Goal: Task Accomplishment & Management: Use online tool/utility

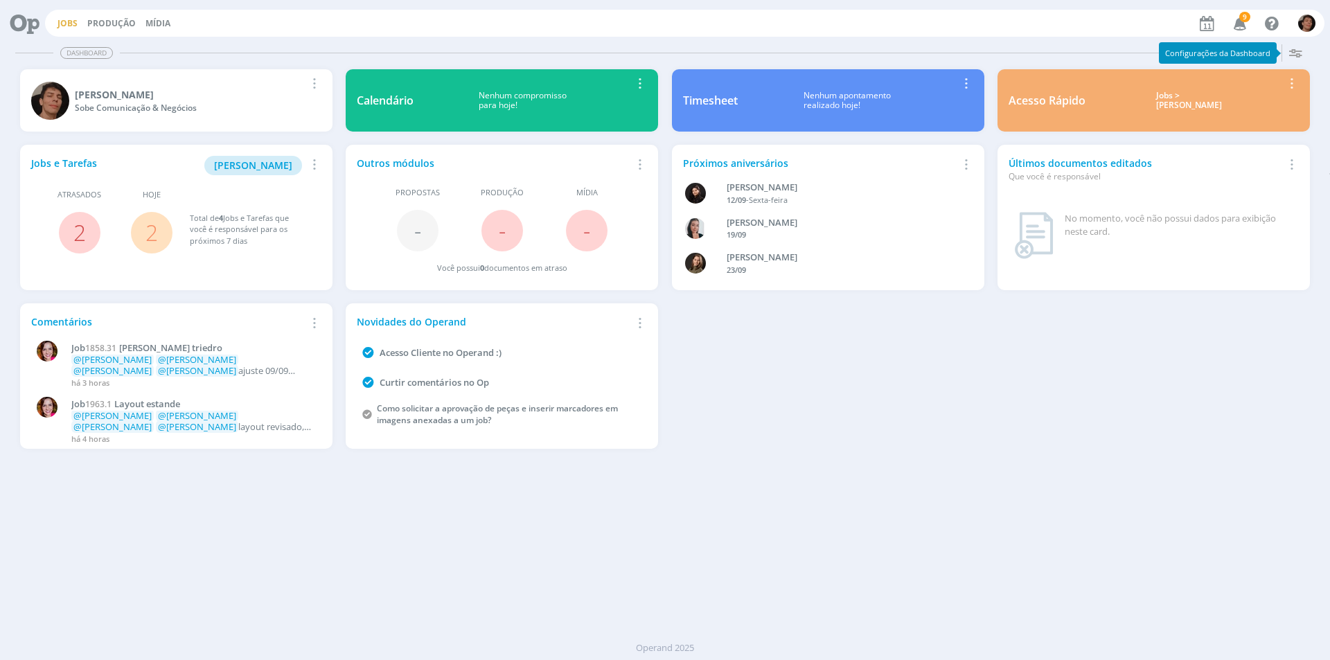
click at [76, 20] on link "Jobs" at bounding box center [68, 23] width 20 height 12
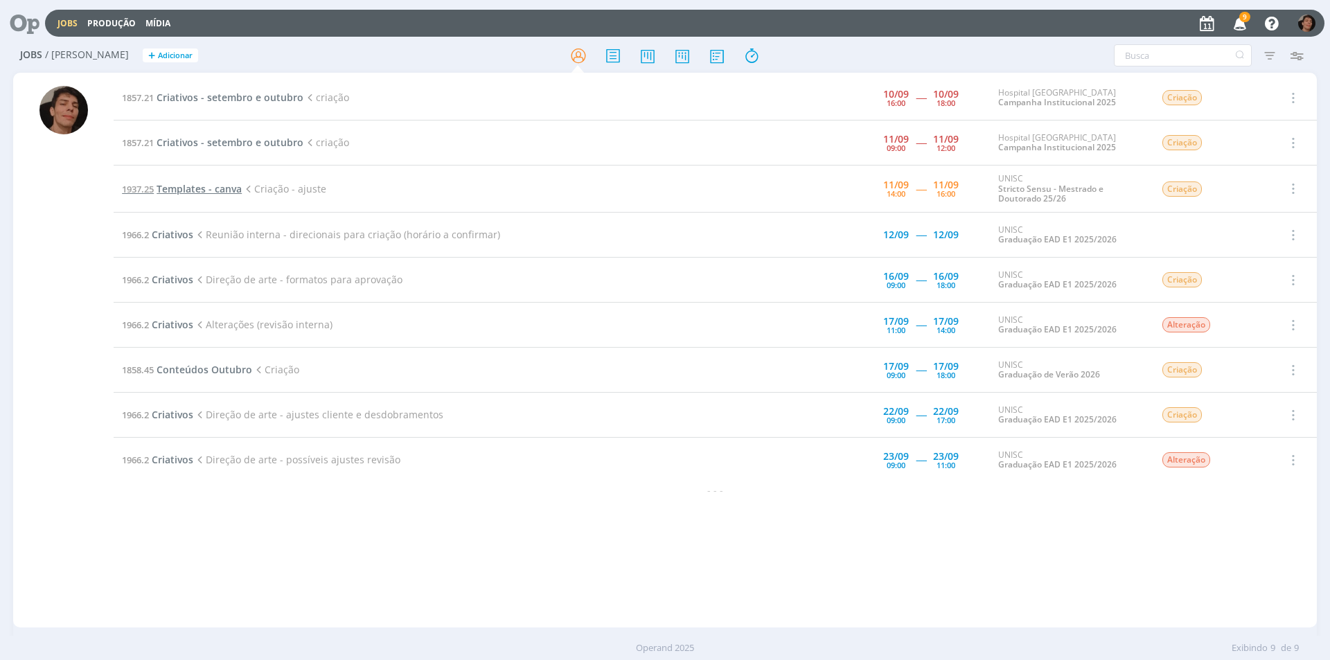
click at [221, 188] on span "Templates - canva" at bounding box center [199, 188] width 85 height 13
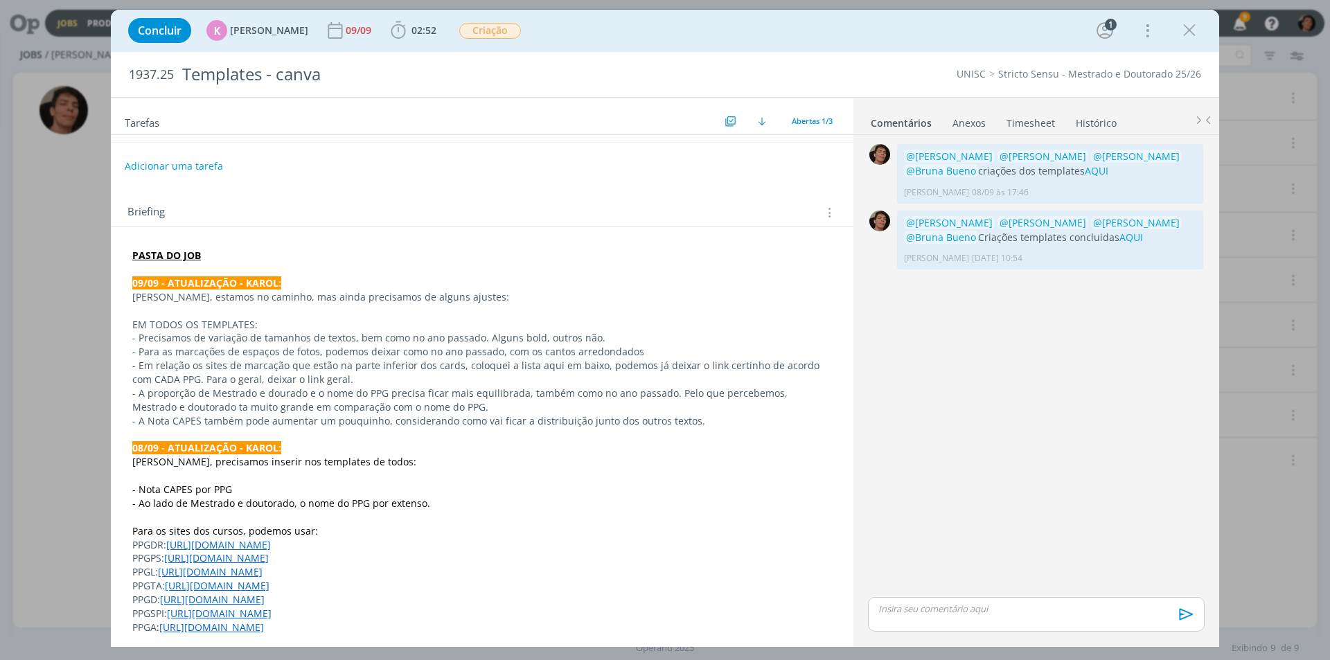
scroll to position [69, 0]
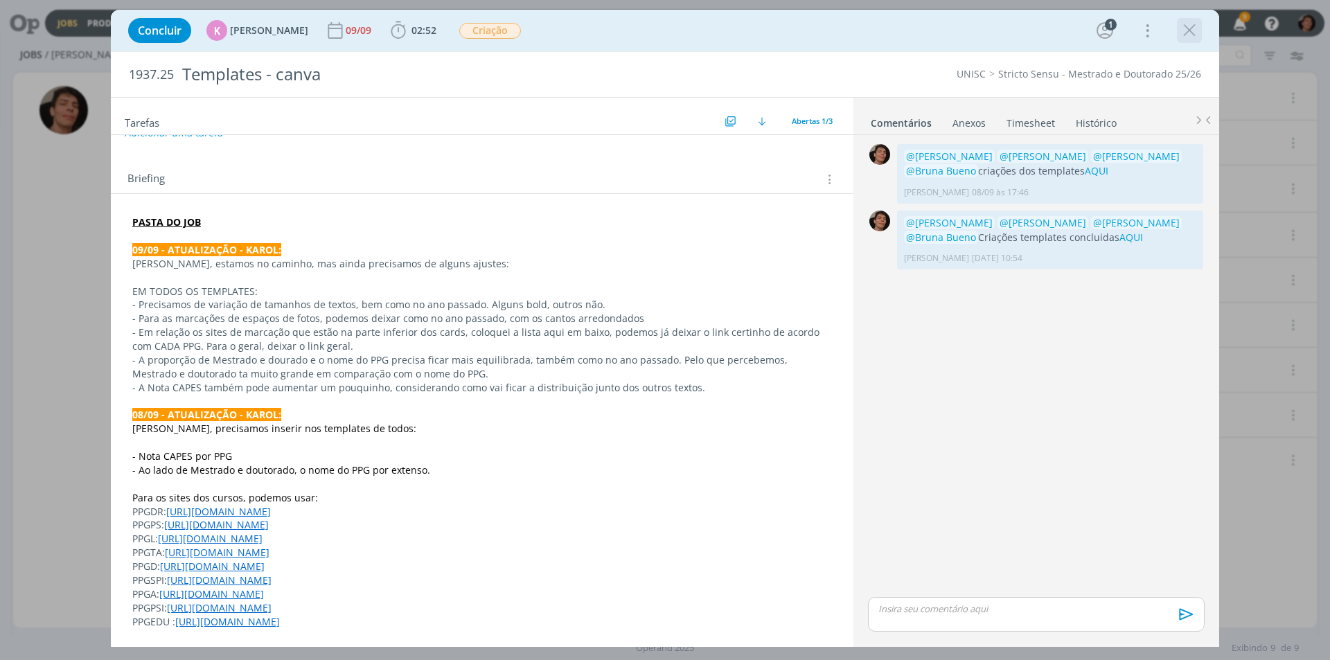
click at [1192, 35] on icon "dialog" at bounding box center [1189, 30] width 21 height 21
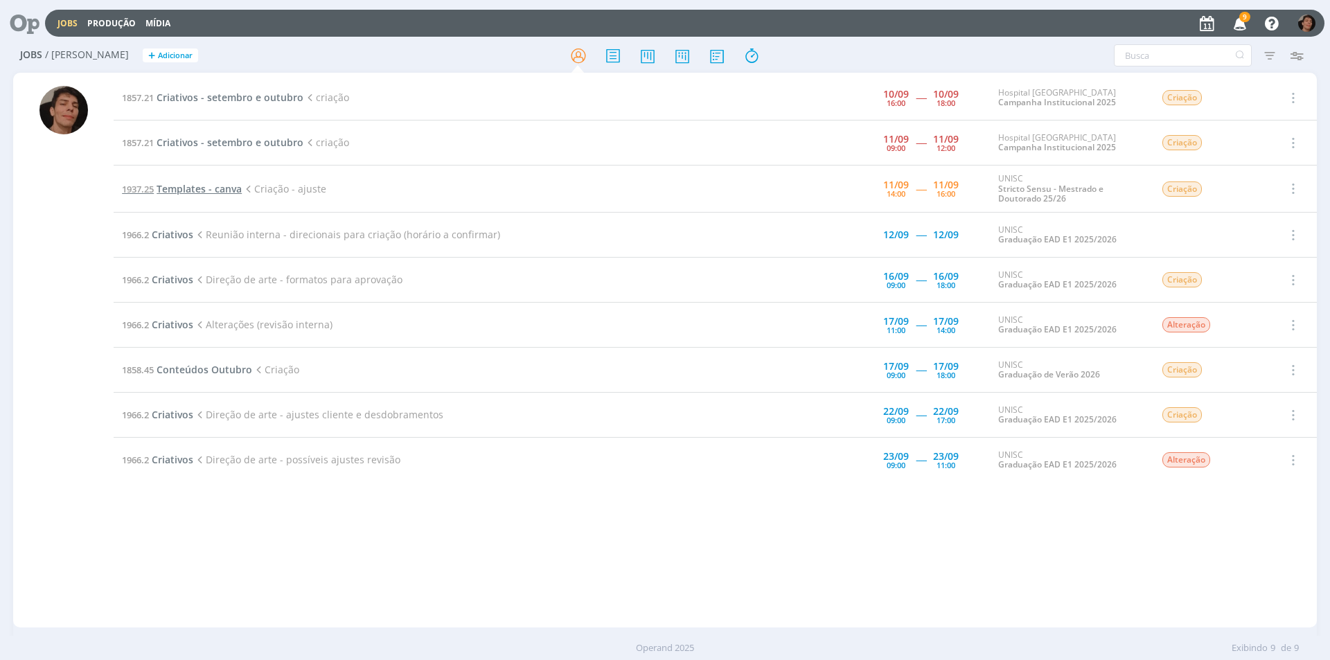
click at [193, 189] on span "Templates - canva" at bounding box center [199, 188] width 85 height 13
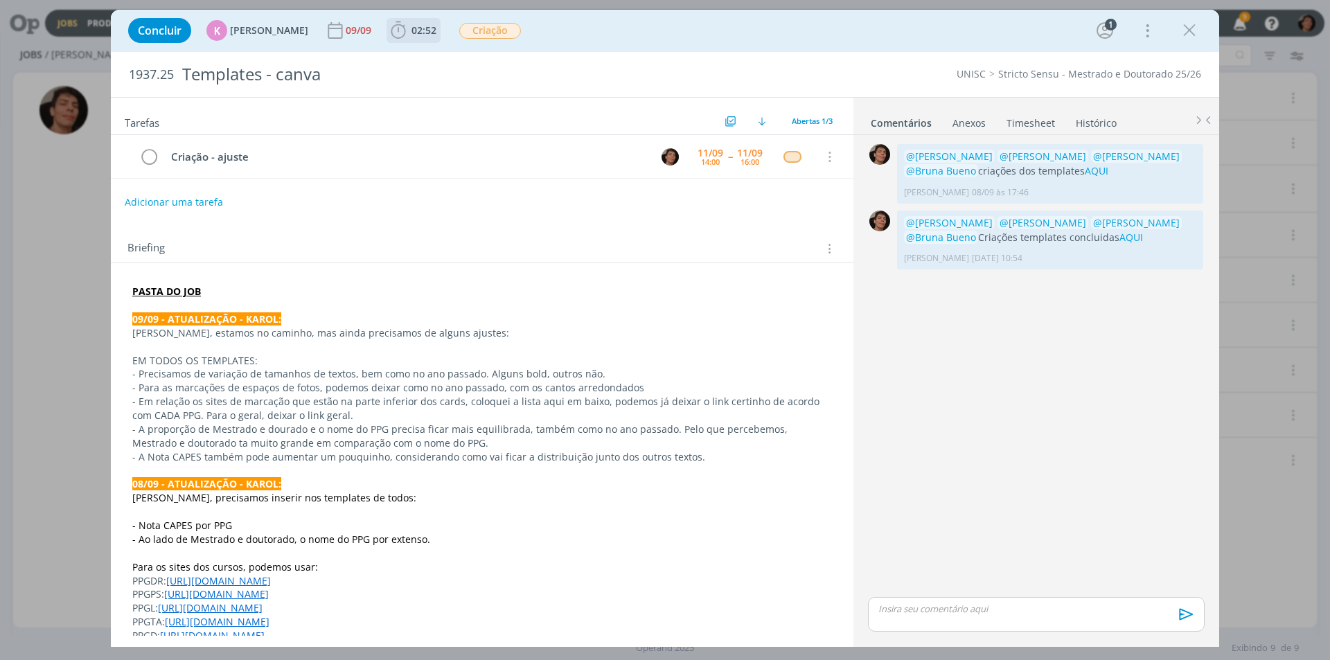
click at [391, 24] on icon "dialog" at bounding box center [398, 29] width 15 height 17
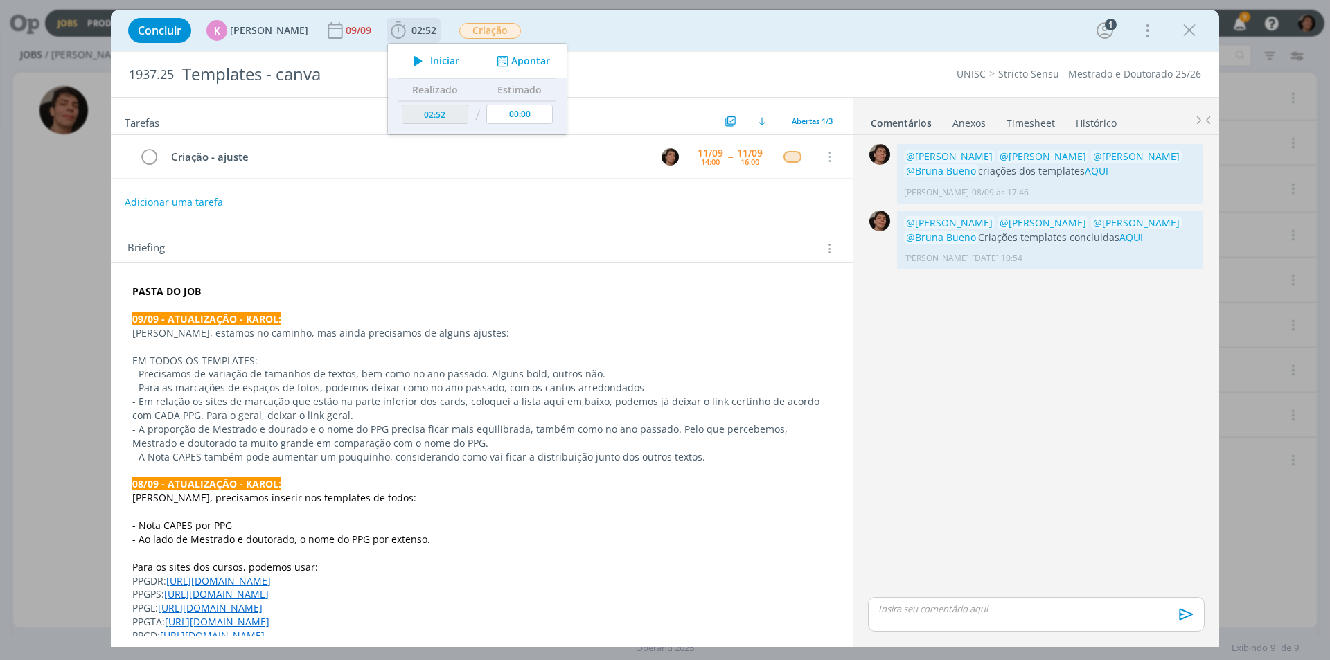
click at [391, 58] on div "Iniciar" at bounding box center [432, 60] width 89 height 19
click at [406, 64] on icon "dialog" at bounding box center [418, 61] width 24 height 18
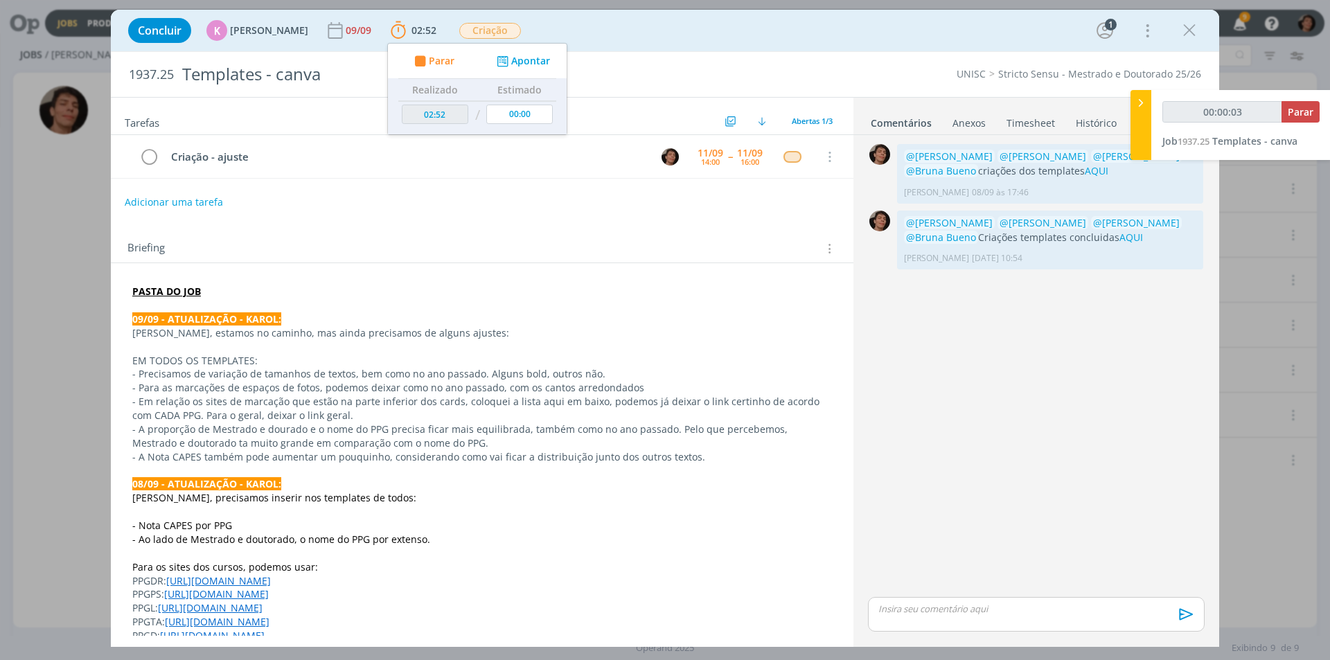
click at [281, 200] on div "Adicionar uma tarefa" at bounding box center [482, 202] width 743 height 25
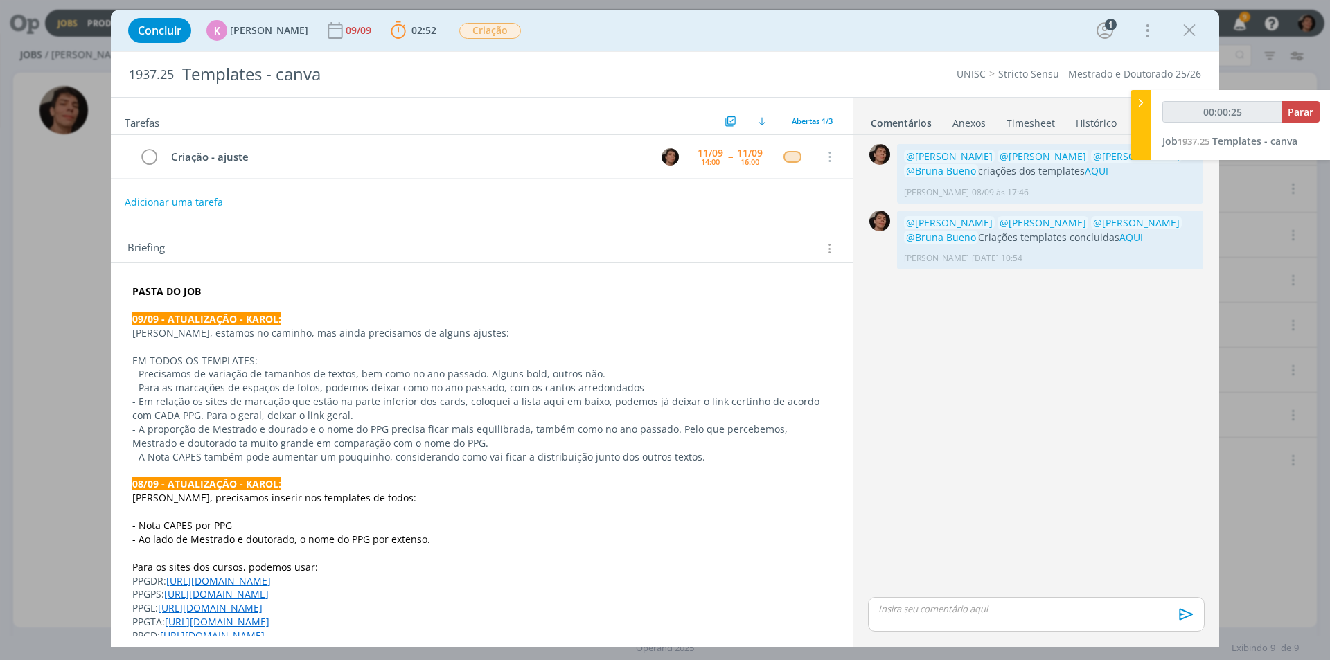
drag, startPoint x: 380, startPoint y: 254, endPoint x: 337, endPoint y: 288, distance: 54.2
click at [339, 288] on p "PASTA DO JOB" at bounding box center [482, 292] width 700 height 14
drag, startPoint x: 337, startPoint y: 288, endPoint x: 332, endPoint y: 295, distance: 8.9
click at [332, 295] on p "PASTA DO JOB" at bounding box center [482, 292] width 698 height 14
drag, startPoint x: 332, startPoint y: 295, endPoint x: 274, endPoint y: 326, distance: 66.0
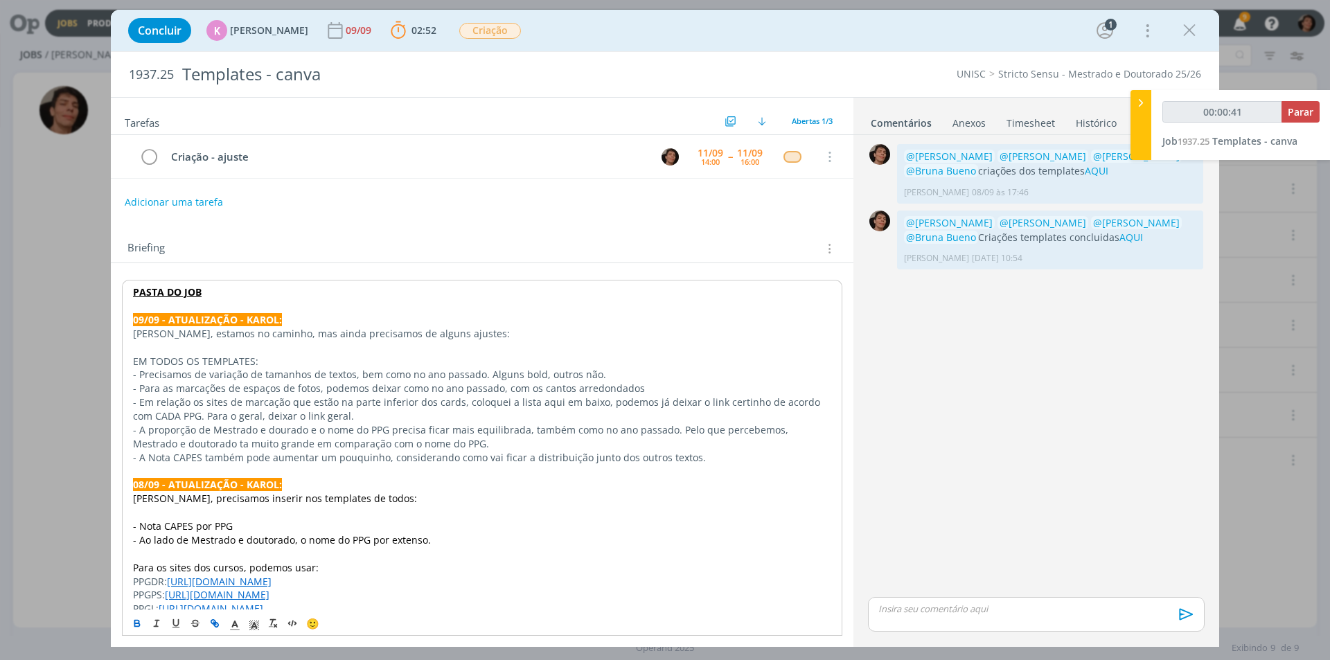
click at [274, 327] on p "[PERSON_NAME], estamos no caminho, mas ainda precisamos de alguns ajustes:" at bounding box center [482, 334] width 698 height 14
drag, startPoint x: 274, startPoint y: 326, endPoint x: 245, endPoint y: 357, distance: 42.1
click at [245, 357] on p "EM TODOS OS TEMPLATES:" at bounding box center [482, 362] width 698 height 14
drag, startPoint x: 253, startPoint y: 348, endPoint x: 240, endPoint y: 386, distance: 40.3
click at [240, 386] on p "- Para as marcações de espaços de fotos, podemos deixar como no ano passado, co…" at bounding box center [482, 389] width 698 height 14
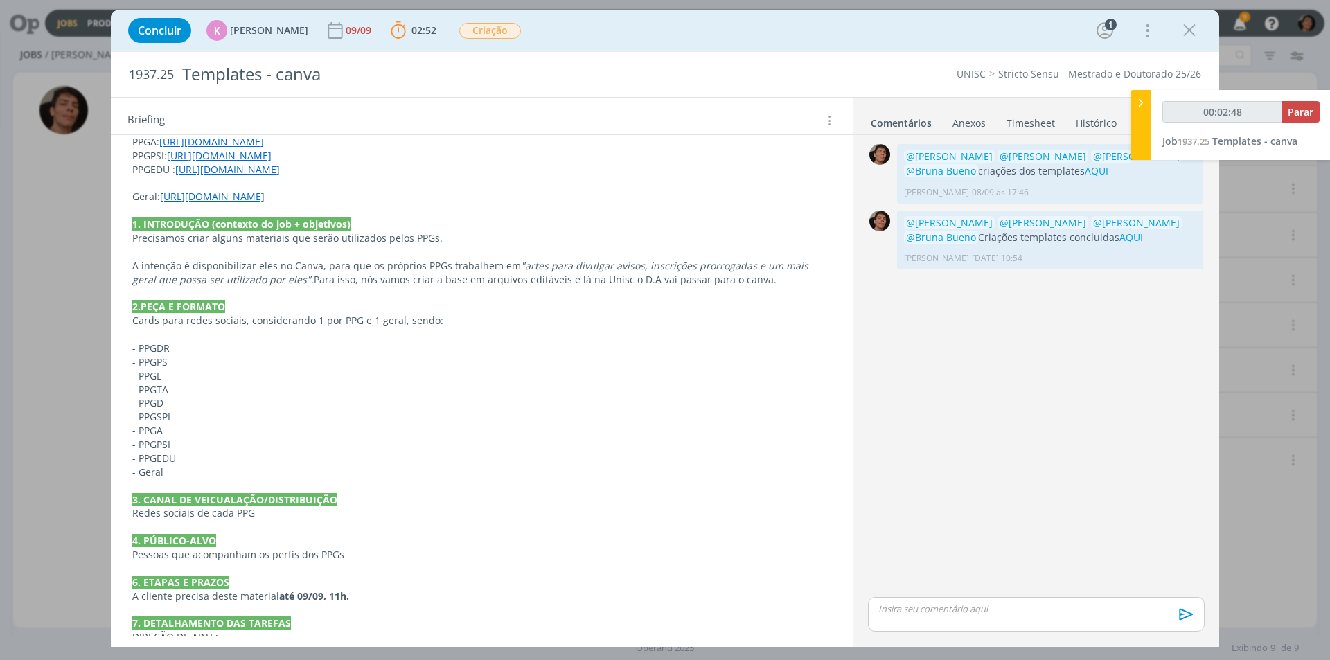
scroll to position [677, 0]
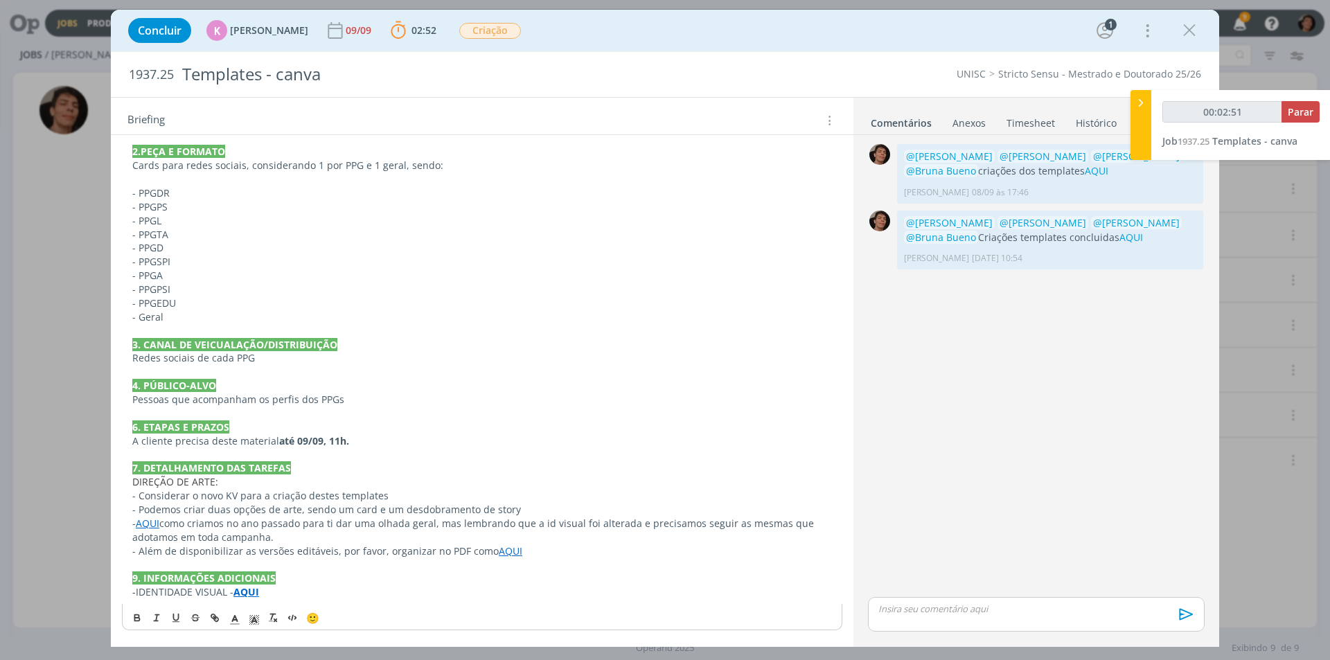
click at [155, 527] on link "AQUI" at bounding box center [148, 523] width 24 height 13
click at [155, 522] on link "AQUI" at bounding box center [148, 523] width 24 height 13
click at [141, 522] on link "AQUI" at bounding box center [148, 523] width 24 height 13
click at [204, 543] on link "[URL][DOMAIN_NAME]" at bounding box center [222, 550] width 105 height 18
click at [1195, 22] on icon "dialog" at bounding box center [1189, 30] width 21 height 21
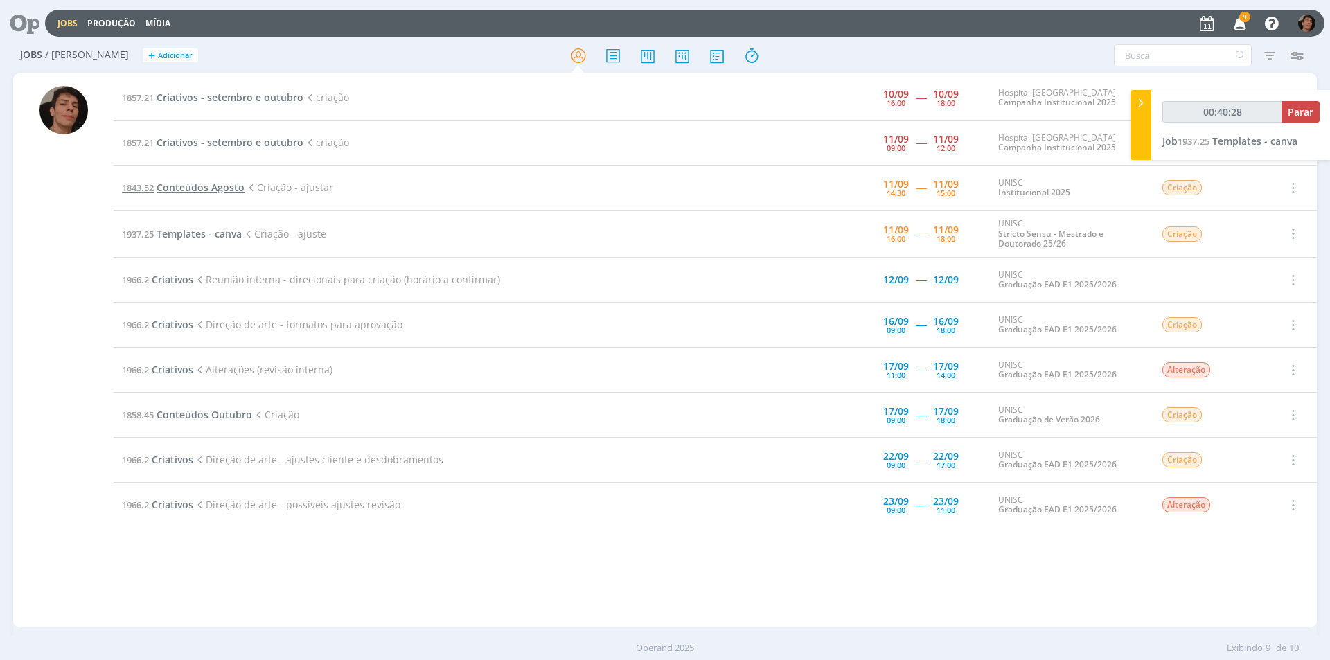
click at [202, 184] on span "Conteúdos Agosto" at bounding box center [201, 187] width 88 height 13
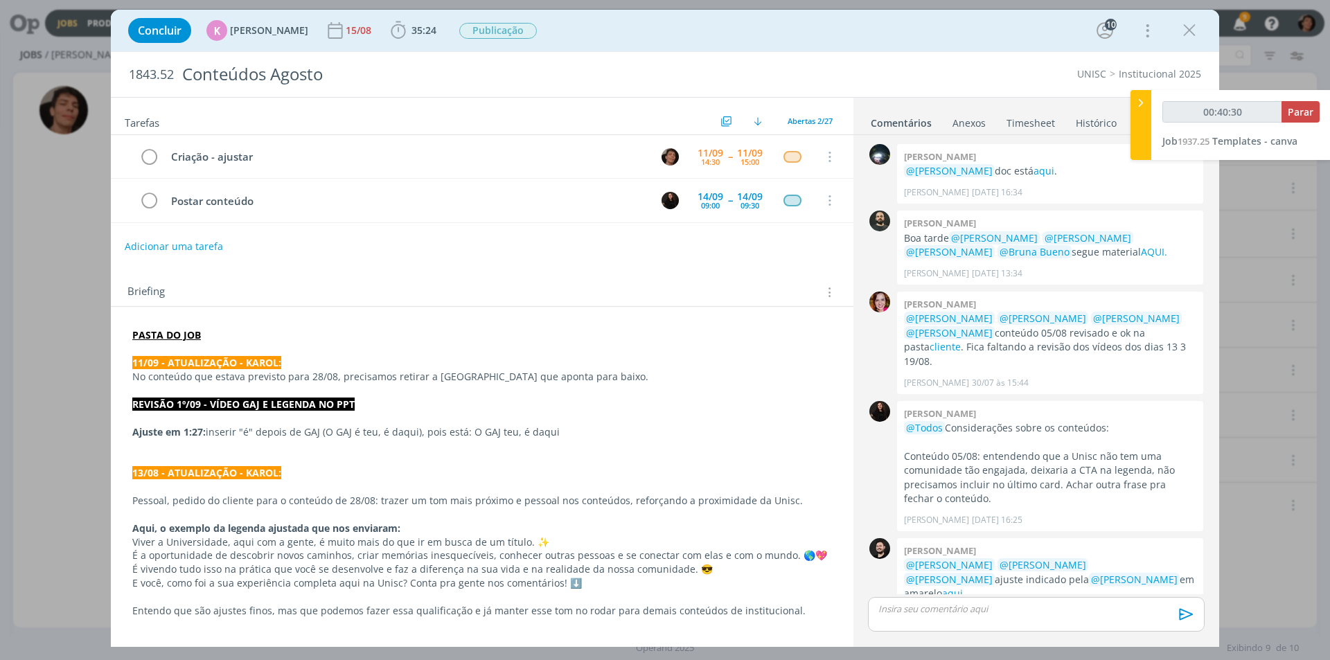
scroll to position [1457, 0]
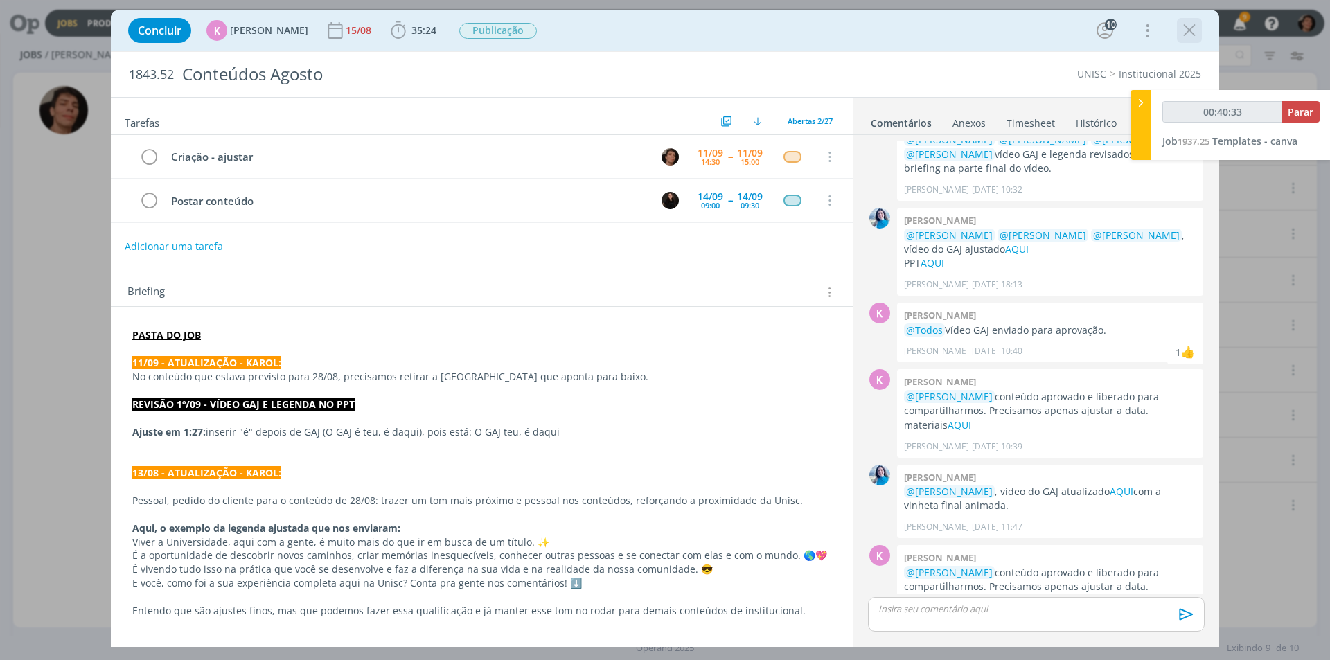
click at [1188, 32] on icon "dialog" at bounding box center [1189, 30] width 21 height 21
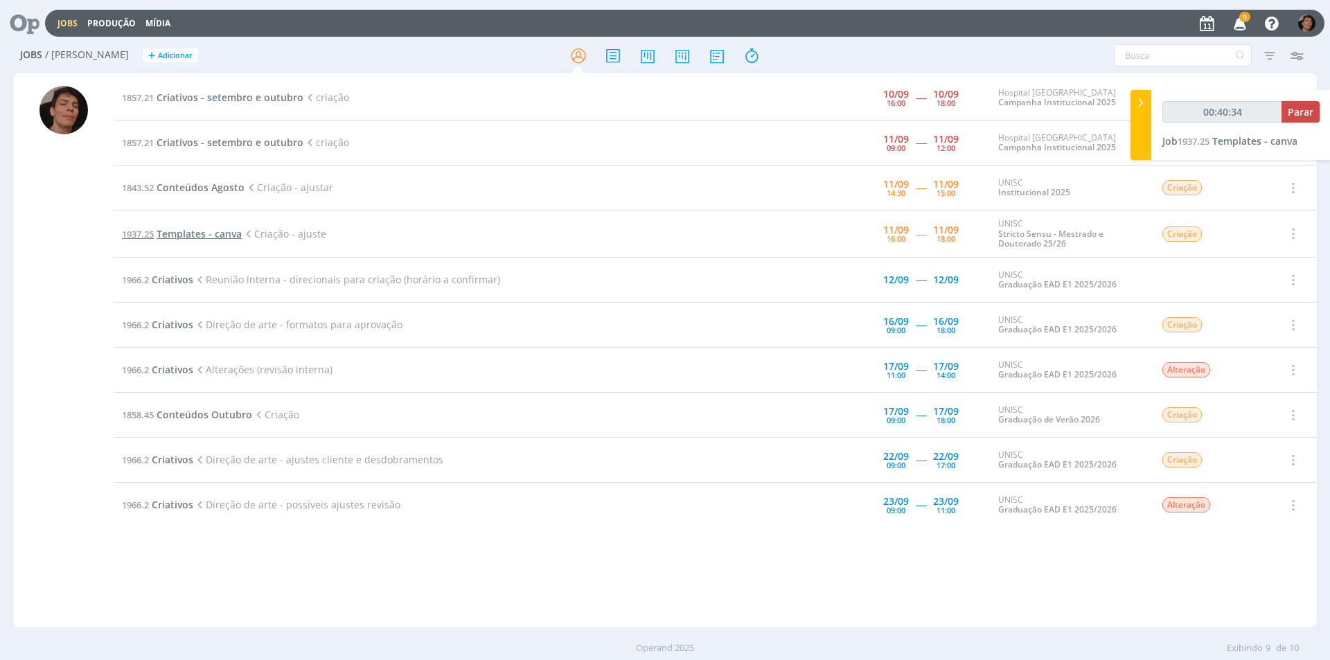
click at [208, 238] on span "Templates - canva" at bounding box center [199, 233] width 85 height 13
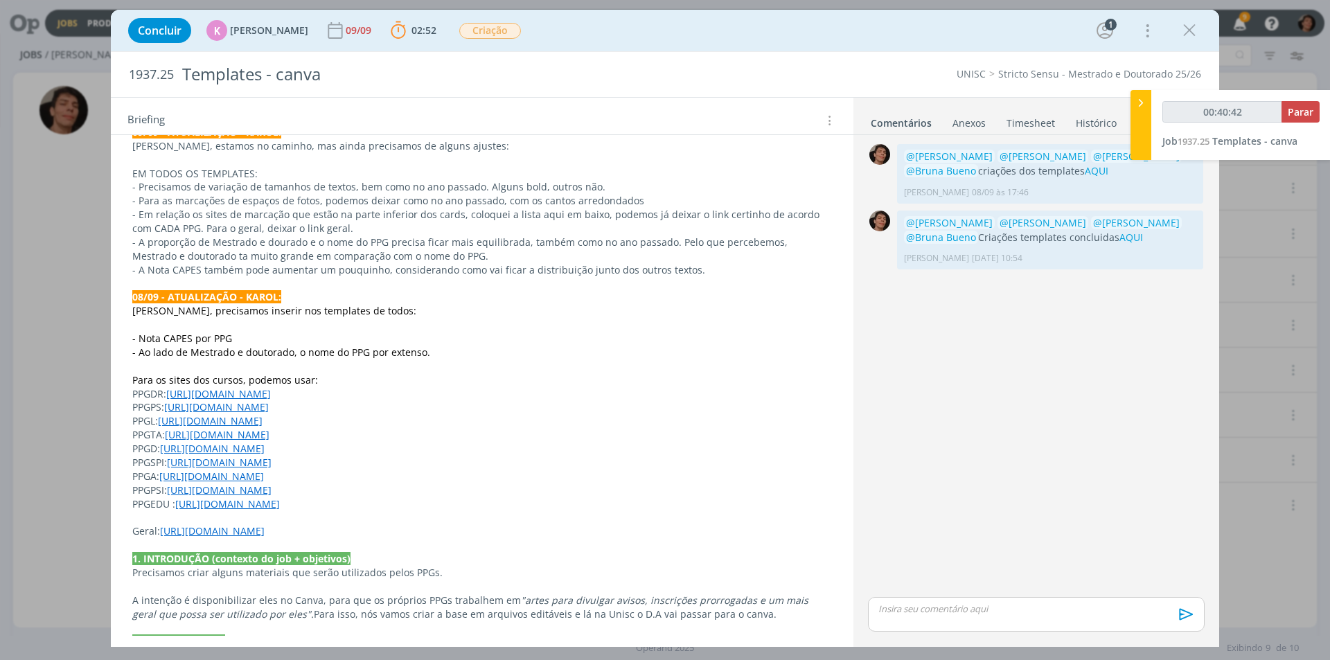
scroll to position [208, 0]
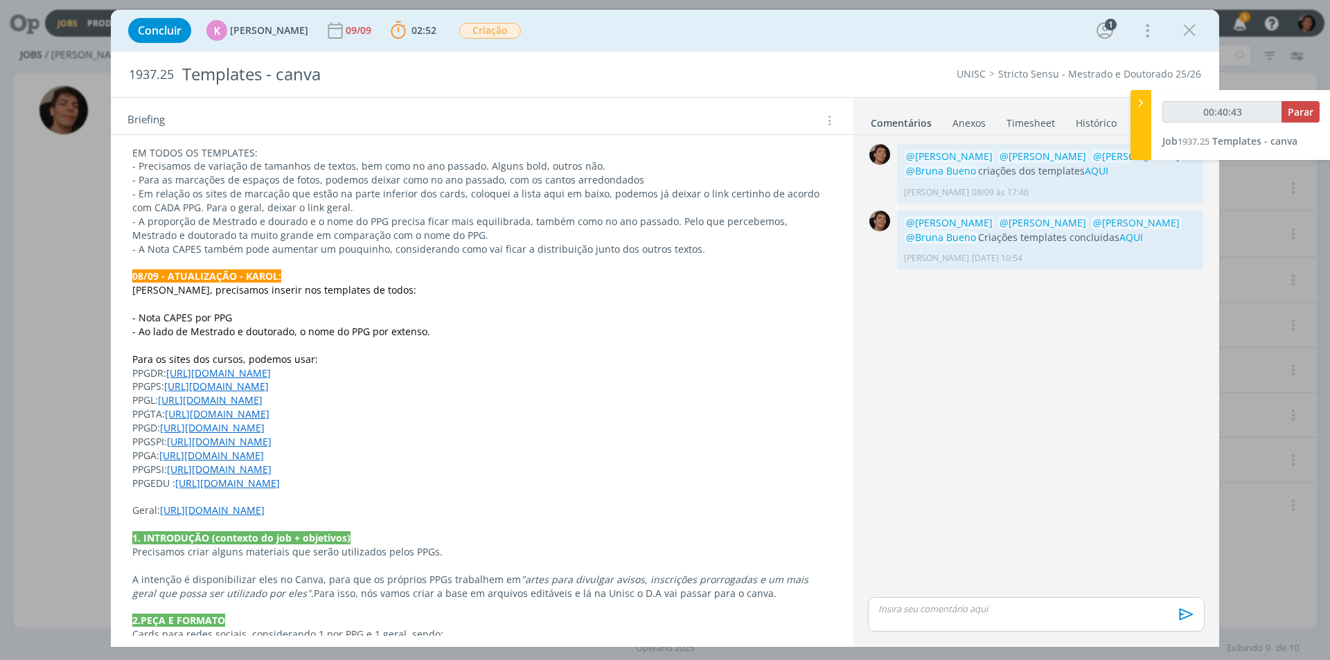
click at [271, 373] on link "[URL][DOMAIN_NAME]" at bounding box center [218, 373] width 105 height 13
click at [284, 392] on link "[URL][DOMAIN_NAME]" at bounding box center [240, 400] width 105 height 18
drag, startPoint x: 403, startPoint y: 457, endPoint x: 394, endPoint y: 461, distance: 9.7
click at [400, 459] on p "PPGA: [URL][DOMAIN_NAME]" at bounding box center [482, 457] width 698 height 14
drag, startPoint x: 168, startPoint y: 386, endPoint x: 237, endPoint y: 387, distance: 68.6
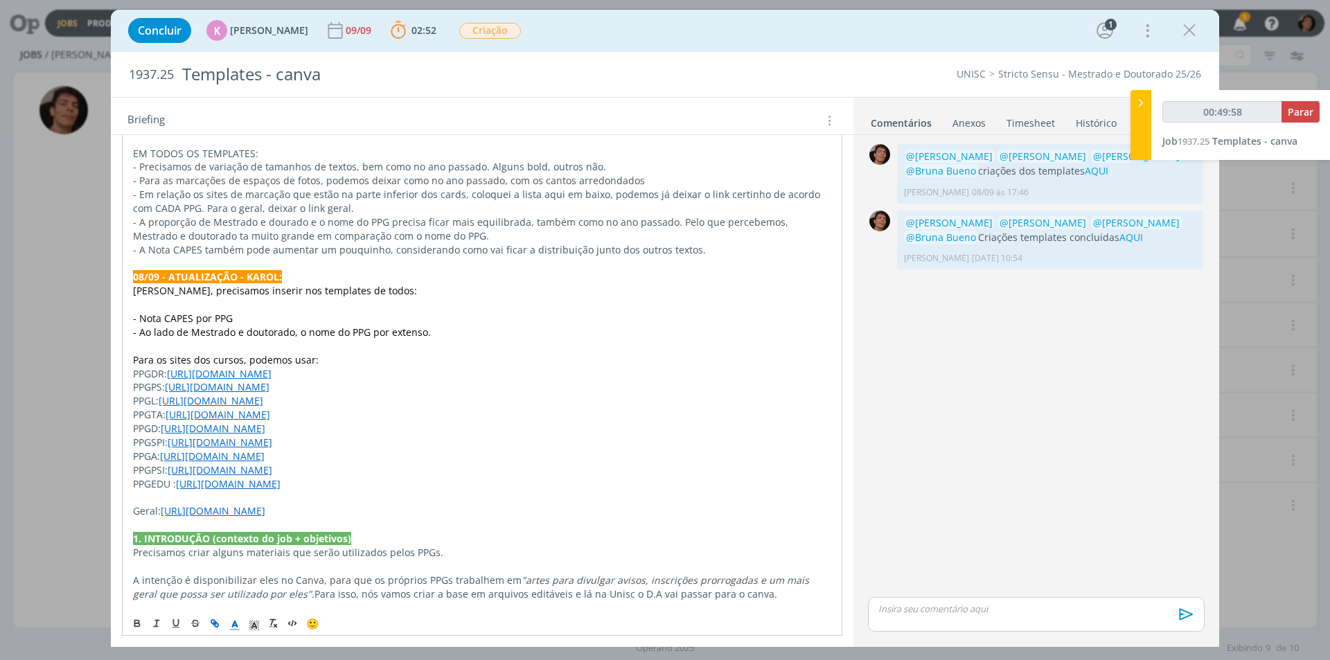
click at [267, 376] on div "PASTA DO JOB 09/09 - ATUALIZAÇÃO - [PERSON_NAME]: [PERSON_NAME], estamos no cam…" at bounding box center [482, 573] width 721 height 1002
click at [216, 391] on link "[URL][DOMAIN_NAME]" at bounding box center [217, 386] width 105 height 13
drag, startPoint x: 201, startPoint y: 389, endPoint x: 396, endPoint y: 389, distance: 194.7
click at [396, 389] on p "PPGPS: [URL][DOMAIN_NAME]" at bounding box center [482, 387] width 698 height 14
copy link "[DOMAIN_NAME][URL]"
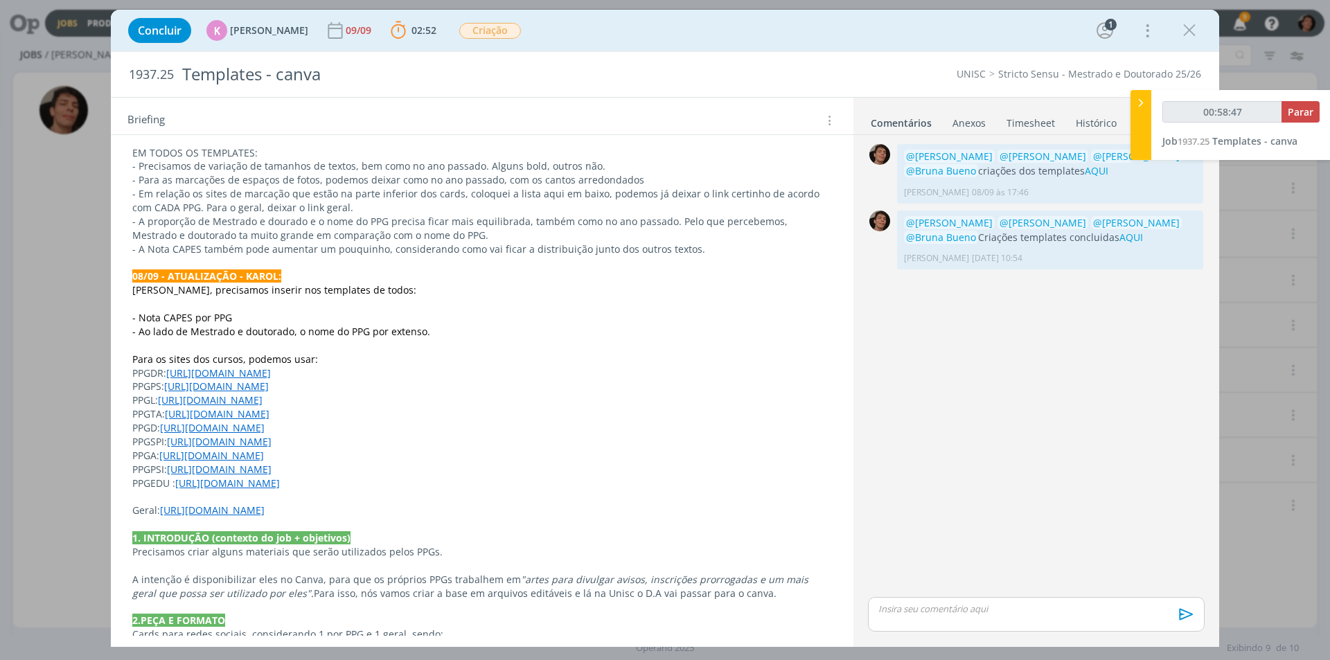
click at [312, 403] on p "PPGL: [URL][DOMAIN_NAME]" at bounding box center [482, 401] width 700 height 14
drag, startPoint x: 195, startPoint y: 403, endPoint x: 364, endPoint y: 396, distance: 169.9
click at [364, 396] on p "PPGL: [URL][DOMAIN_NAME]" at bounding box center [482, 401] width 700 height 14
copy link "[DOMAIN_NAME][URL]"
click at [202, 418] on link "[URL][DOMAIN_NAME]" at bounding box center [217, 413] width 105 height 13
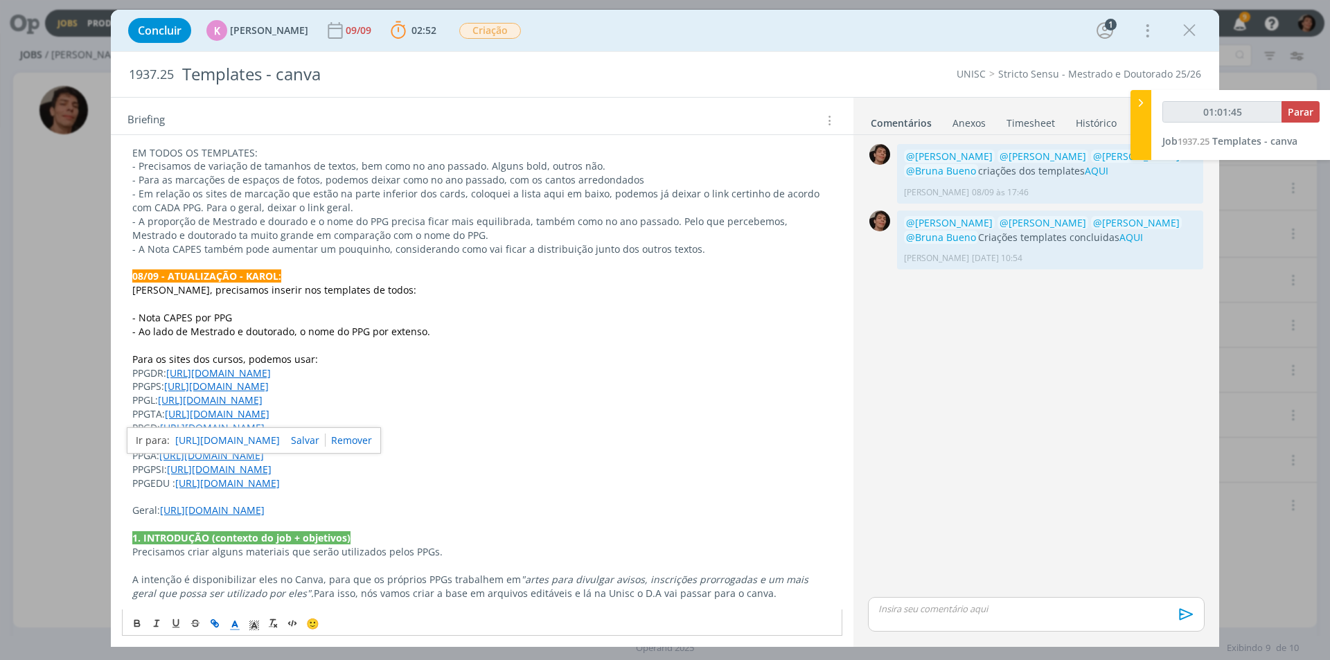
drag, startPoint x: 201, startPoint y: 418, endPoint x: 464, endPoint y: 412, distance: 263.4
click at [464, 412] on p "PPGTA: [URL][DOMAIN_NAME]" at bounding box center [482, 414] width 700 height 14
copy link "[DOMAIN_NAME][URL]"
drag, startPoint x: 232, startPoint y: 430, endPoint x: 201, endPoint y: 435, distance: 31.7
click at [231, 429] on link "[URL][DOMAIN_NAME]" at bounding box center [212, 427] width 105 height 13
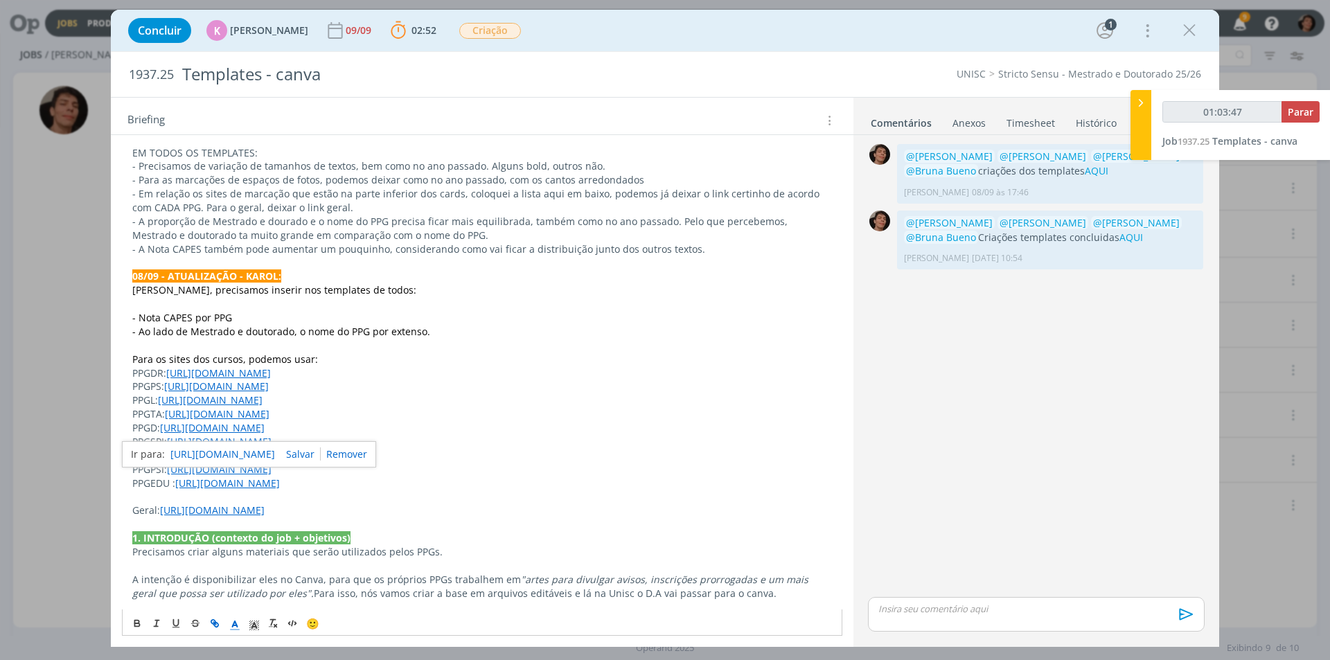
drag, startPoint x: 198, startPoint y: 423, endPoint x: 346, endPoint y: 429, distance: 148.4
click at [346, 429] on p "PPGD: [URL][DOMAIN_NAME]" at bounding box center [482, 428] width 700 height 14
copy link "[DOMAIN_NAME][URL]"
drag, startPoint x: 203, startPoint y: 443, endPoint x: 581, endPoint y: 447, distance: 377.7
click at [581, 447] on p "PPGSPI: [URL][DOMAIN_NAME]" at bounding box center [482, 442] width 700 height 14
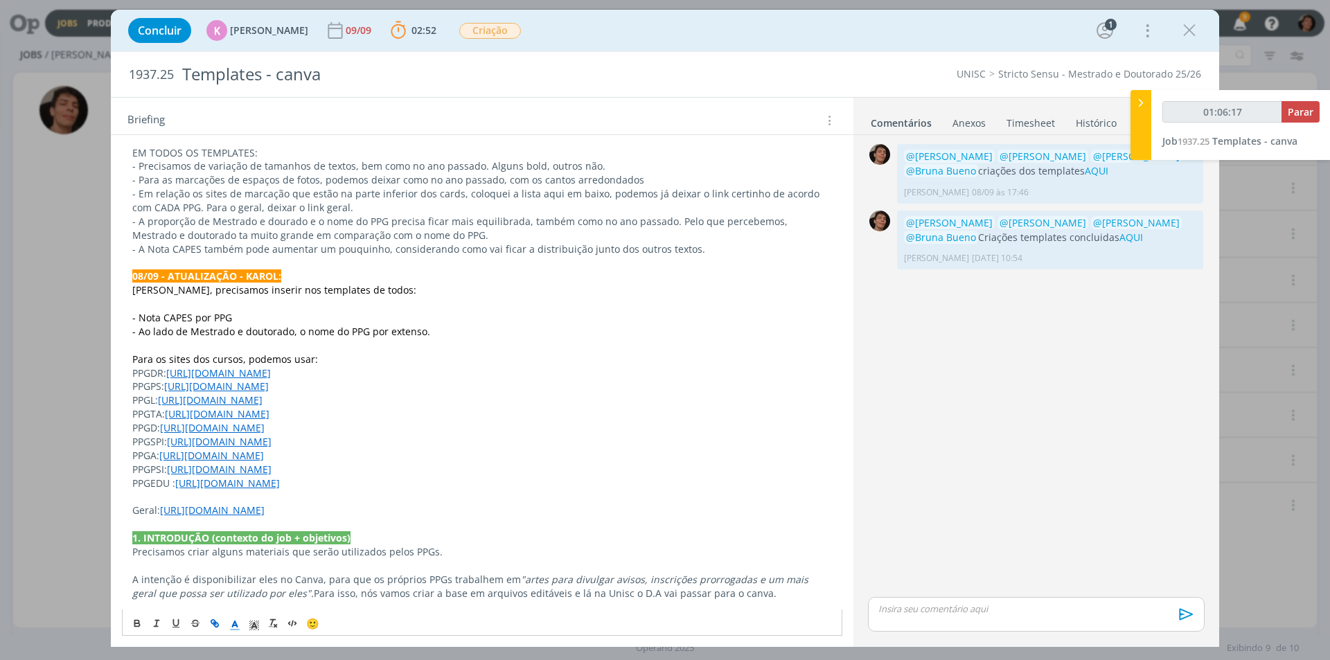
copy link "[DOMAIN_NAME][URL]"
click at [247, 460] on link "[URL][DOMAIN_NAME]" at bounding box center [211, 455] width 105 height 13
drag, startPoint x: 197, startPoint y: 458, endPoint x: 376, endPoint y: 464, distance: 178.2
click at [376, 464] on div "PASTA DO JOB 09/09 - ATUALIZAÇÃO - [PERSON_NAME]: [PERSON_NAME], estamos no cam…" at bounding box center [482, 572] width 721 height 1001
drag, startPoint x: 358, startPoint y: 459, endPoint x: 332, endPoint y: 459, distance: 26.3
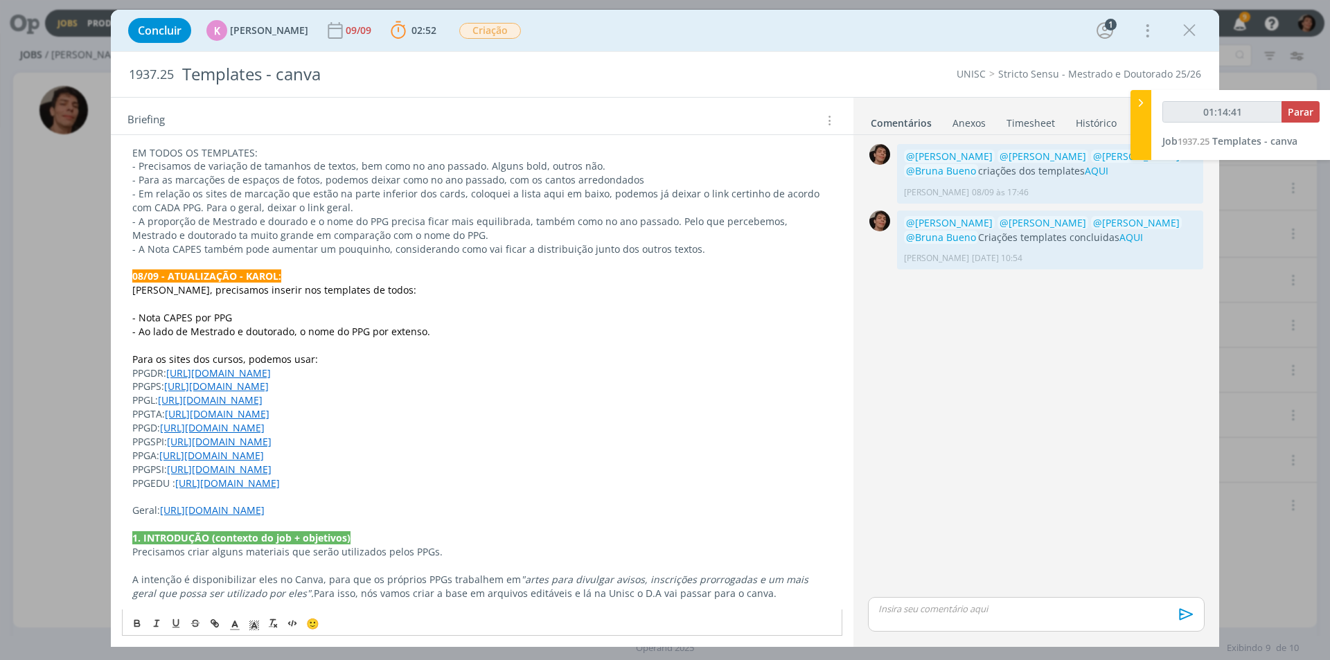
click at [356, 459] on p "PPGA: [URL][DOMAIN_NAME]" at bounding box center [482, 456] width 700 height 14
drag, startPoint x: 238, startPoint y: 455, endPoint x: 212, endPoint y: 458, distance: 25.9
click at [237, 455] on link "[URL][DOMAIN_NAME]" at bounding box center [211, 455] width 105 height 13
click at [195, 456] on link "[URL][DOMAIN_NAME]" at bounding box center [211, 455] width 105 height 13
drag, startPoint x: 195, startPoint y: 455, endPoint x: 346, endPoint y: 455, distance: 150.4
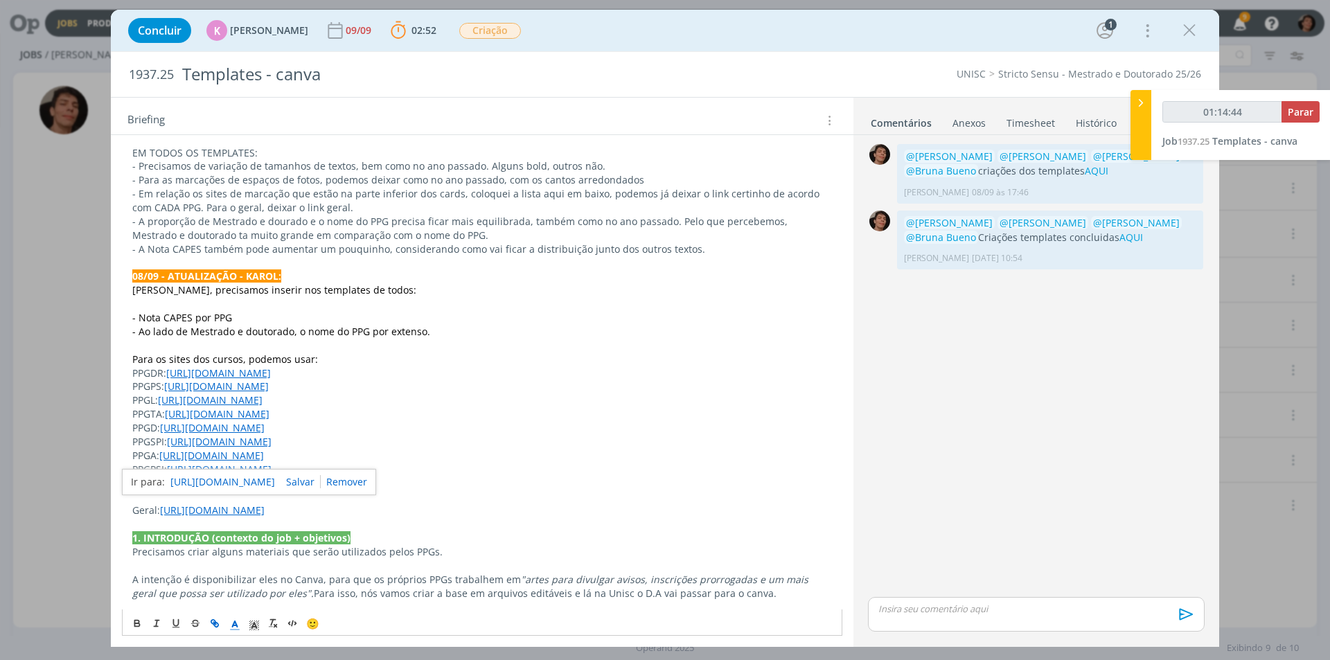
click at [346, 455] on p "PPGA: [URL][DOMAIN_NAME]" at bounding box center [482, 456] width 700 height 14
copy link "[DOMAIN_NAME][URL]"
drag, startPoint x: 204, startPoint y: 471, endPoint x: 341, endPoint y: 470, distance: 136.5
click at [341, 470] on p "PPGPSI: [URL][DOMAIN_NAME]" at bounding box center [482, 470] width 700 height 14
copy link "[DOMAIN_NAME][URL]"
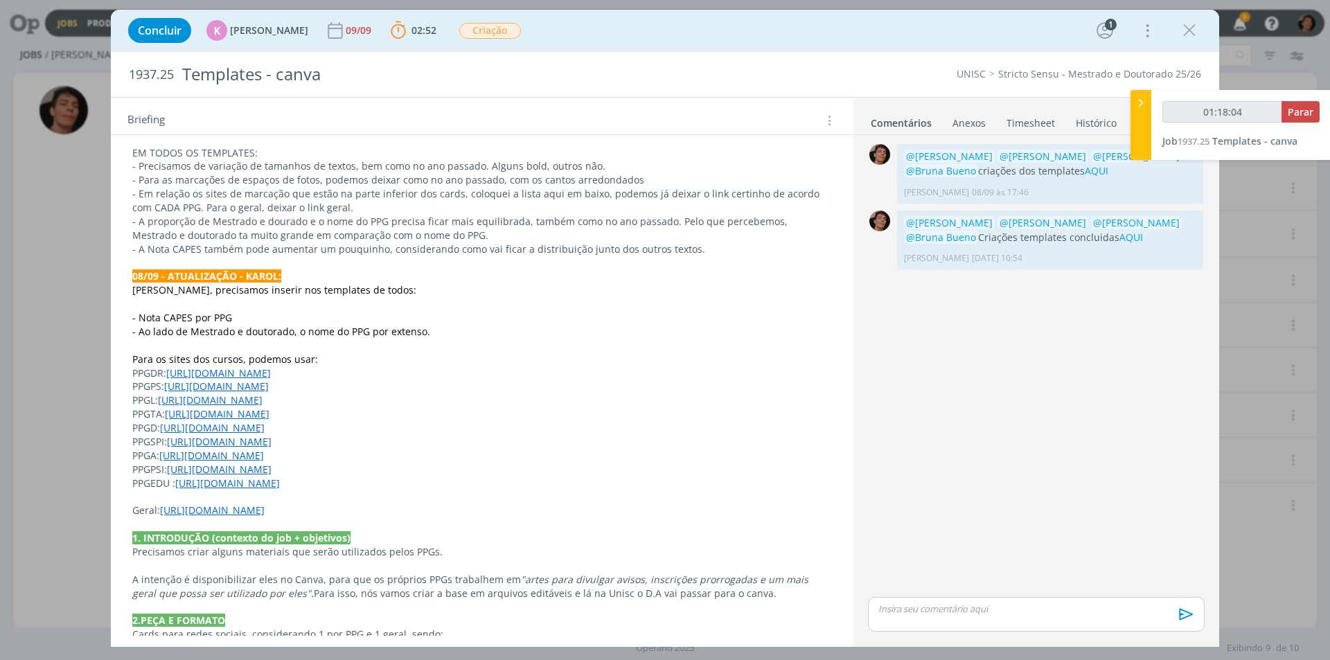
click at [261, 489] on p "PPGEDU : [URL][DOMAIN_NAME]" at bounding box center [482, 484] width 700 height 14
drag, startPoint x: 211, startPoint y: 486, endPoint x: 370, endPoint y: 479, distance: 159.5
click at [370, 479] on p "PPGEDU : [URL][DOMAIN_NAME]" at bounding box center [482, 484] width 700 height 14
copy link "[DOMAIN_NAME][URL]"
drag, startPoint x: 202, startPoint y: 372, endPoint x: 438, endPoint y: 376, distance: 235.6
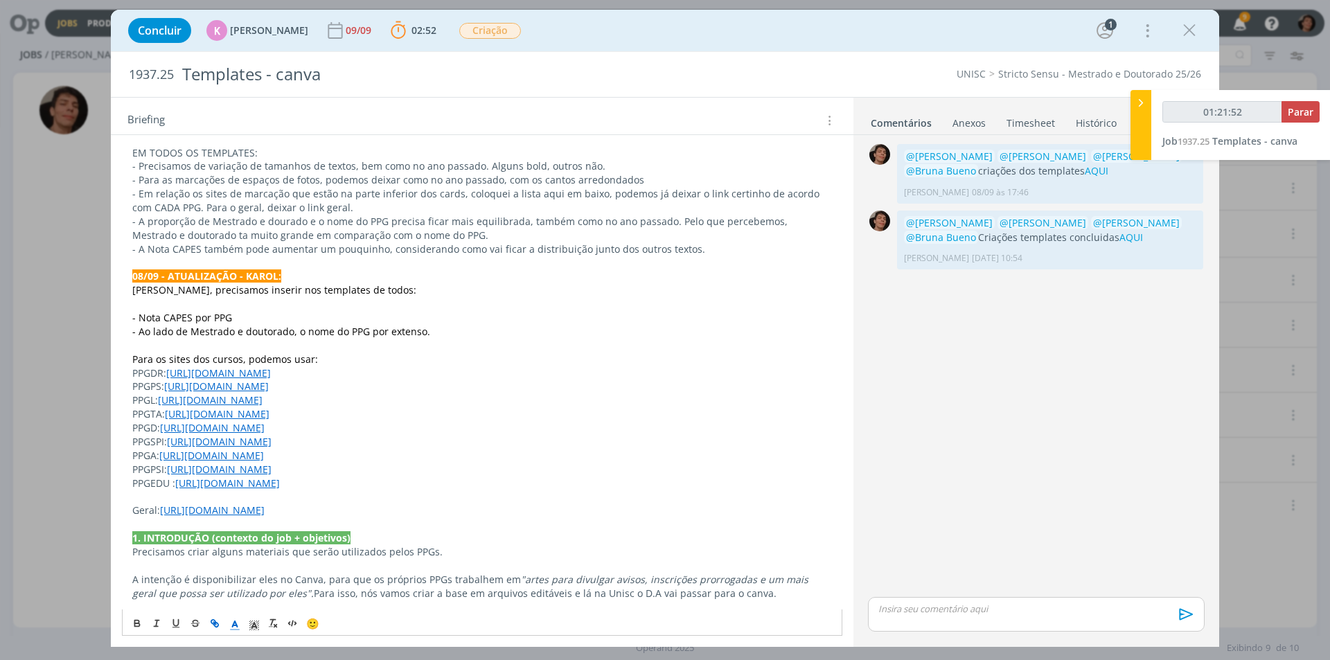
click at [438, 376] on p "PPGDR: [URL][DOMAIN_NAME]" at bounding box center [482, 374] width 700 height 14
copy link "[DOMAIN_NAME][URL]"
drag, startPoint x: 201, startPoint y: 385, endPoint x: 415, endPoint y: 385, distance: 214.1
click at [415, 385] on p "PPGPS: [URL][DOMAIN_NAME]" at bounding box center [482, 387] width 700 height 14
copy link "[DOMAIN_NAME][URL]"
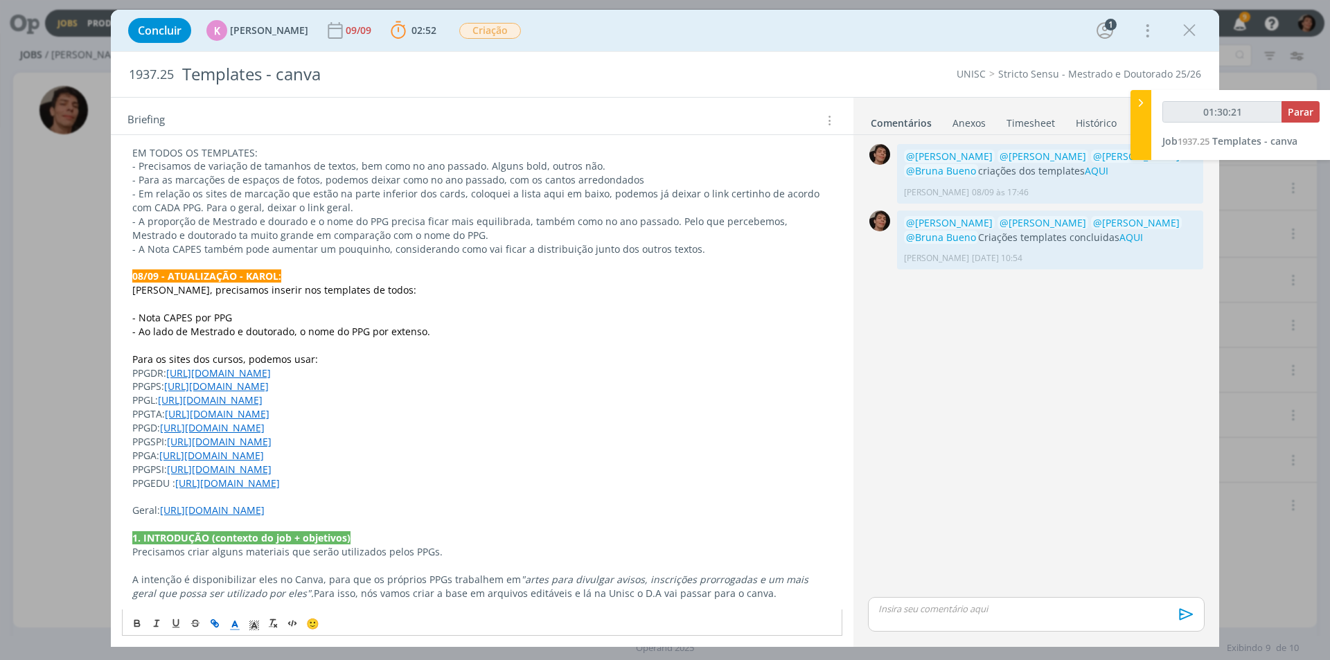
drag, startPoint x: 195, startPoint y: 400, endPoint x: 334, endPoint y: 400, distance: 138.6
click at [334, 400] on p "PPGL: [URL][DOMAIN_NAME]" at bounding box center [482, 401] width 700 height 14
drag, startPoint x: 201, startPoint y: 414, endPoint x: 464, endPoint y: 416, distance: 262.6
click at [464, 416] on p "PPGTA: [URL][DOMAIN_NAME]" at bounding box center [482, 414] width 700 height 14
drag, startPoint x: 197, startPoint y: 431, endPoint x: 344, endPoint y: 429, distance: 146.9
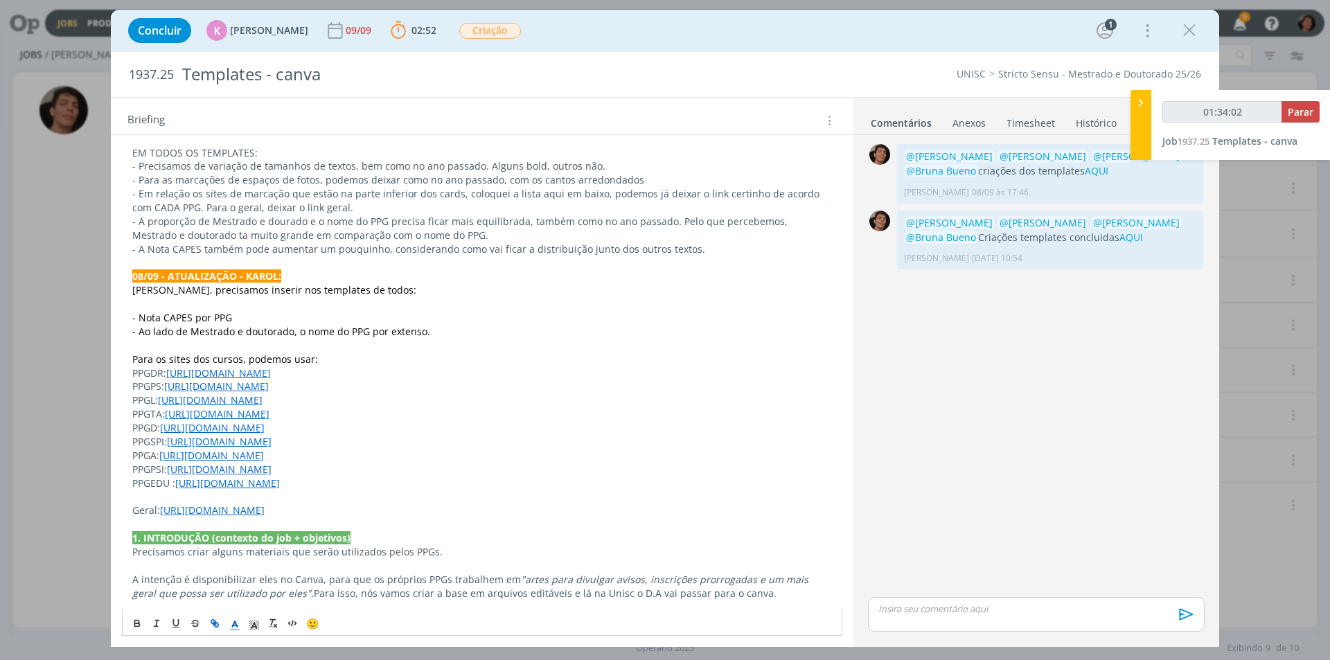
click at [344, 429] on p "PPGD: [URL][DOMAIN_NAME]" at bounding box center [482, 428] width 700 height 14
drag, startPoint x: 205, startPoint y: 443, endPoint x: 473, endPoint y: 441, distance: 268.2
click at [473, 441] on p "PPGSPI: [URL][DOMAIN_NAME]" at bounding box center [482, 442] width 700 height 14
click at [212, 464] on link "[URL][DOMAIN_NAME]" at bounding box center [219, 469] width 105 height 13
drag, startPoint x: 196, startPoint y: 455, endPoint x: 390, endPoint y: 461, distance: 194.1
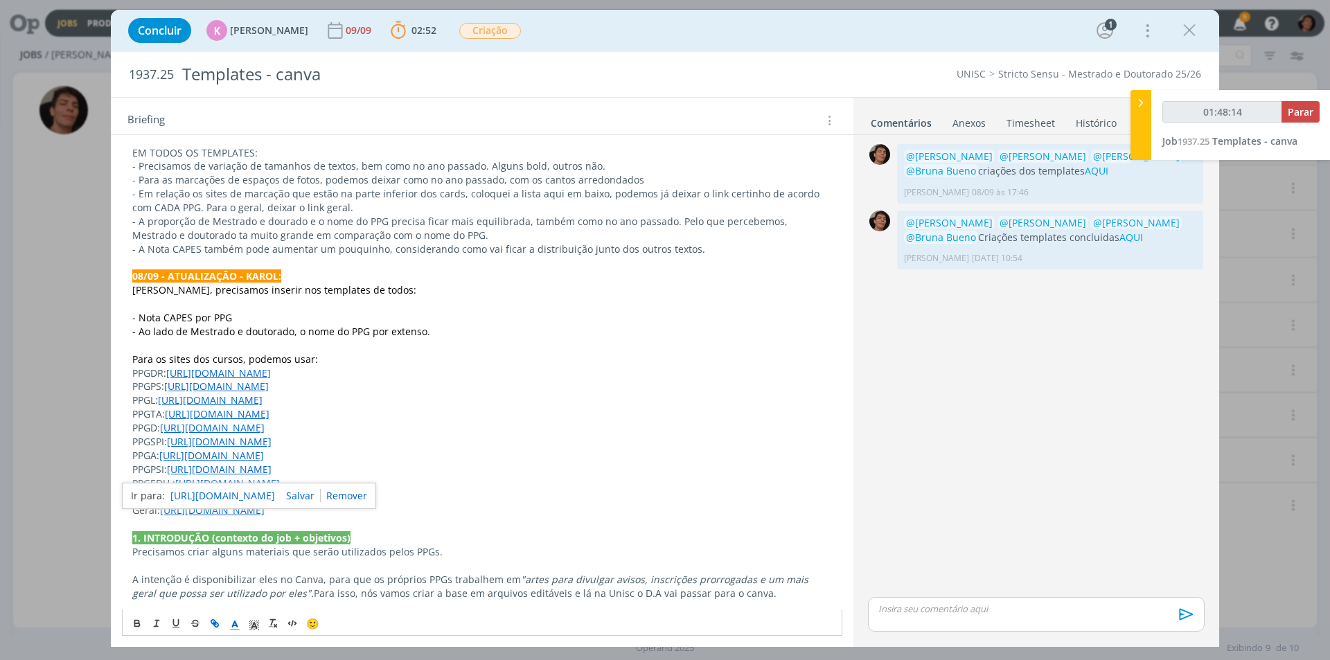
click at [390, 461] on p "PPGA: [URL][DOMAIN_NAME]" at bounding box center [482, 456] width 700 height 14
drag, startPoint x: 202, startPoint y: 473, endPoint x: 405, endPoint y: 472, distance: 203.0
click at [405, 472] on p "PPGPSI: [URL][DOMAIN_NAME]" at bounding box center [482, 470] width 700 height 14
drag, startPoint x: 215, startPoint y: 484, endPoint x: 274, endPoint y: 478, distance: 59.2
click at [287, 475] on div "PASTA DO JOB 09/09 - ATUALIZAÇÃO - [PERSON_NAME]: [PERSON_NAME], estamos no cam…" at bounding box center [482, 572] width 721 height 1001
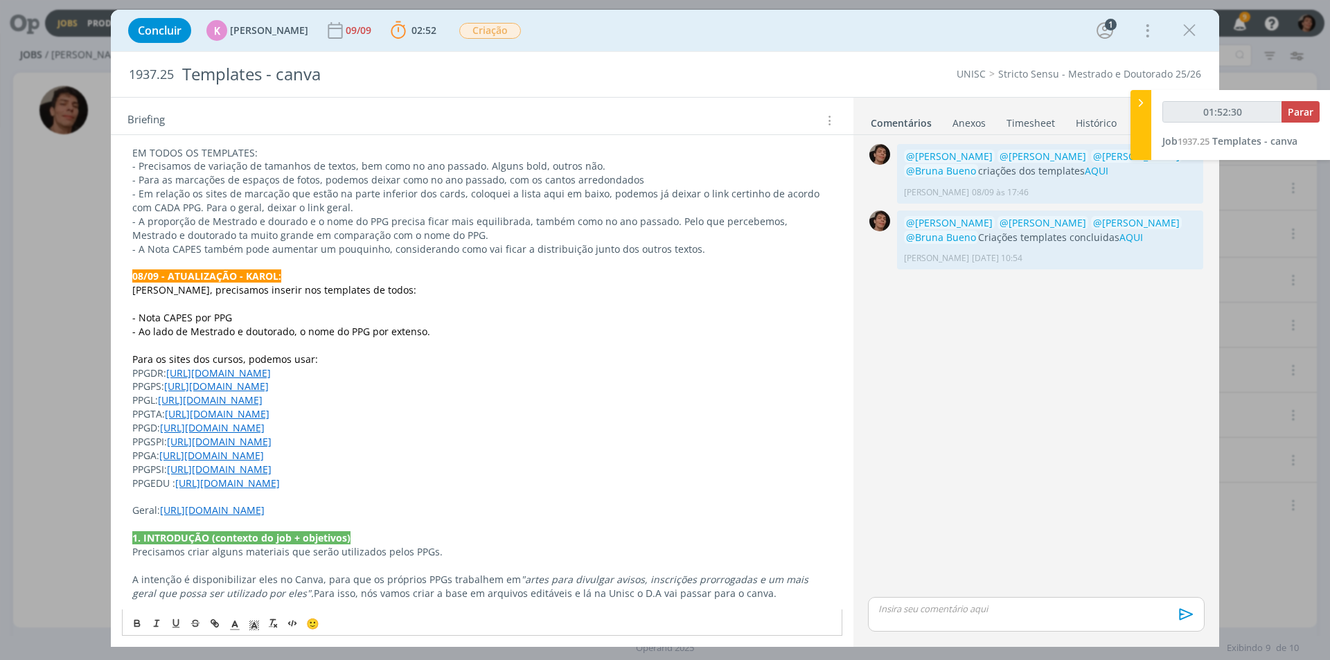
click at [225, 488] on link "[URL][DOMAIN_NAME]" at bounding box center [227, 483] width 105 height 13
drag, startPoint x: 213, startPoint y: 486, endPoint x: 369, endPoint y: 475, distance: 156.3
click at [369, 475] on div "PASTA DO JOB 09/09 - ATUALIZAÇÃO - [PERSON_NAME]: [PERSON_NAME], estamos no cam…" at bounding box center [482, 572] width 721 height 1001
click at [340, 482] on p "PPGEDU : [URL][DOMAIN_NAME]" at bounding box center [482, 484] width 700 height 14
drag, startPoint x: 212, startPoint y: 484, endPoint x: 387, endPoint y: 478, distance: 174.7
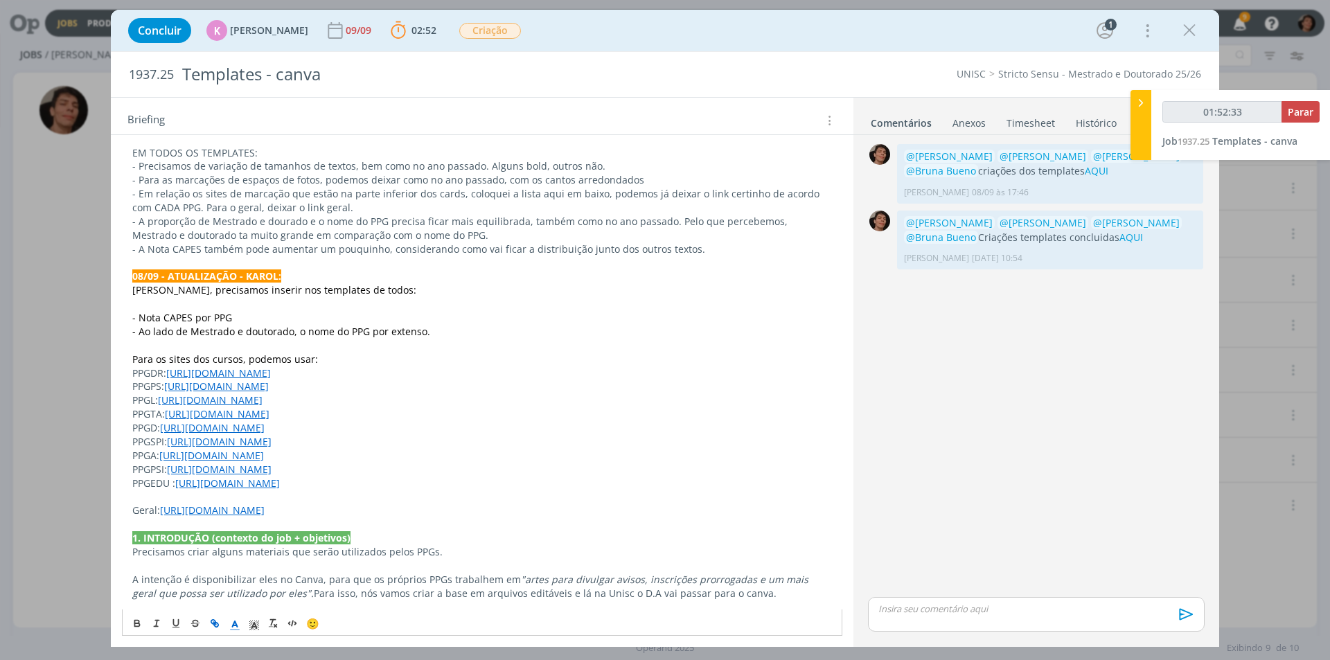
click at [387, 478] on p "PPGEDU : [URL][DOMAIN_NAME]" at bounding box center [482, 484] width 700 height 14
type input "02:20:43"
